Goal: Information Seeking & Learning: Learn about a topic

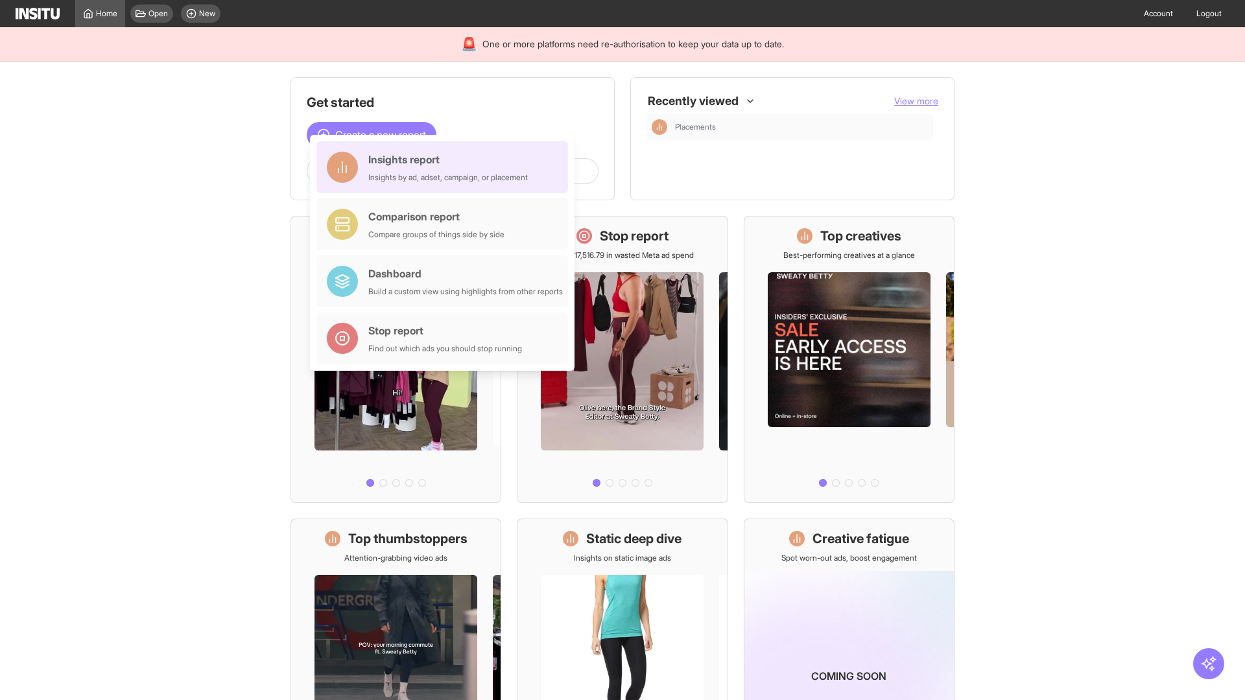
click at [445, 167] on div "Insights report Insights by ad, adset, campaign, or placement" at bounding box center [447, 167] width 159 height 31
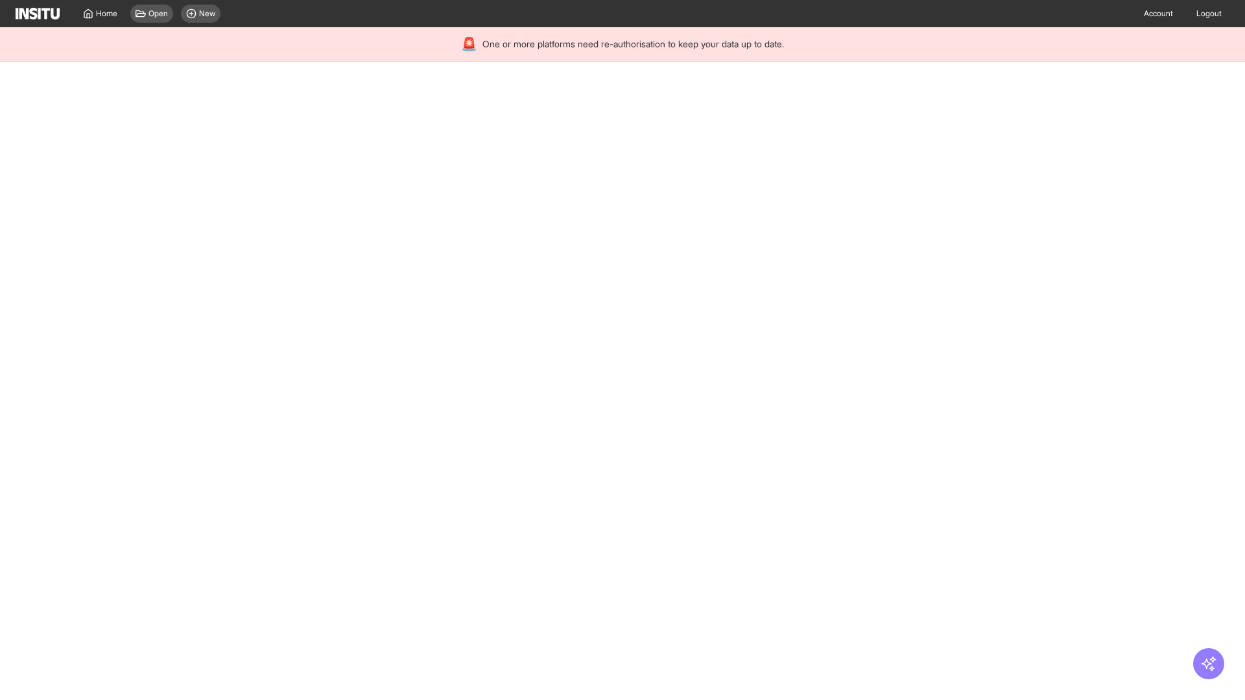
select select "**"
